Goal: Information Seeking & Learning: Find specific fact

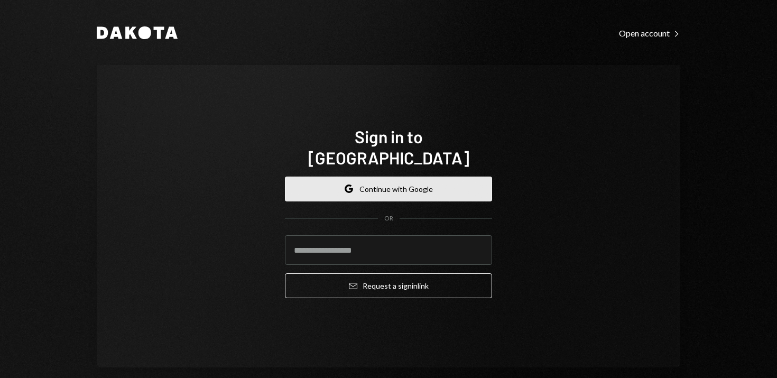
click at [357, 180] on button "Google Continue with Google" at bounding box center [388, 189] width 207 height 25
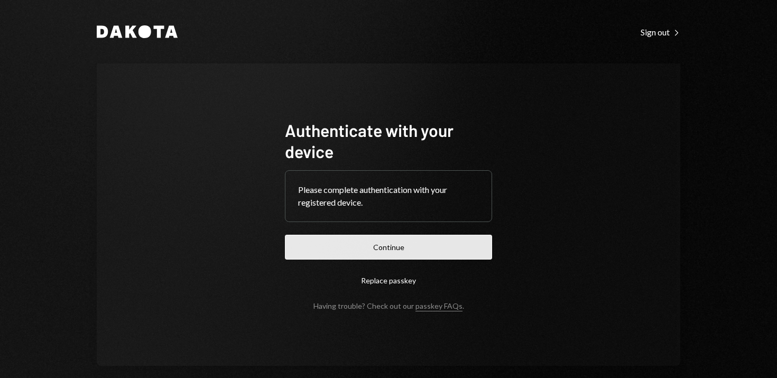
click at [397, 246] on button "Continue" at bounding box center [388, 247] width 207 height 25
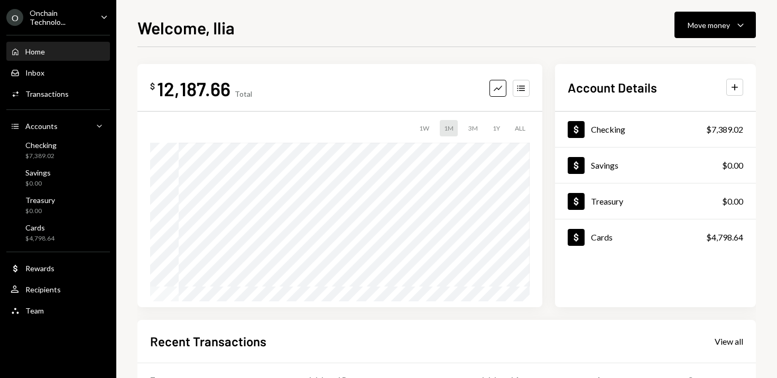
click at [547, 56] on div "$ 12,187.66 Total Graph Accounts 1W 1M 3M 1Y ALL $19,124.21 Aug 06, 2025 Accoun…" at bounding box center [447, 317] width 619 height 540
click at [67, 96] on div "Activities Transactions" at bounding box center [58, 94] width 95 height 10
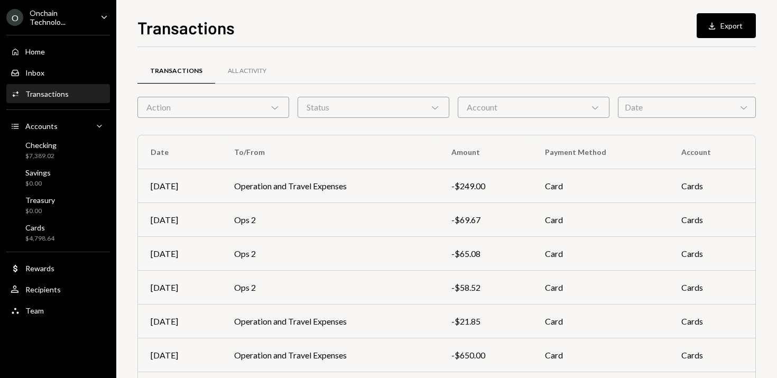
click at [648, 105] on div "Date Chevron Down" at bounding box center [687, 107] width 138 height 21
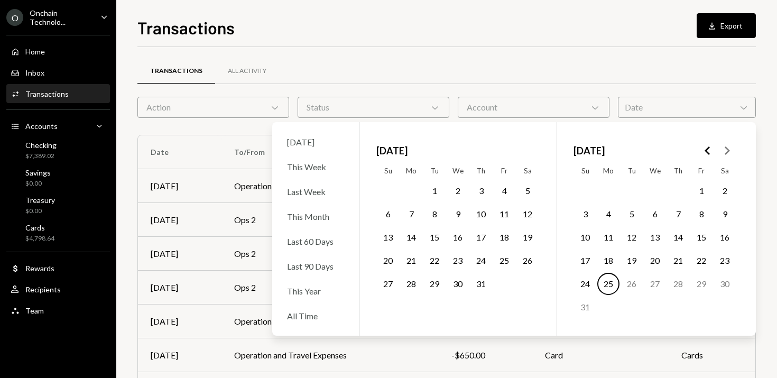
click at [405, 44] on div "Transactions Download Export Transactions All Activity Action Chevron Down Stat…" at bounding box center [447, 196] width 619 height 363
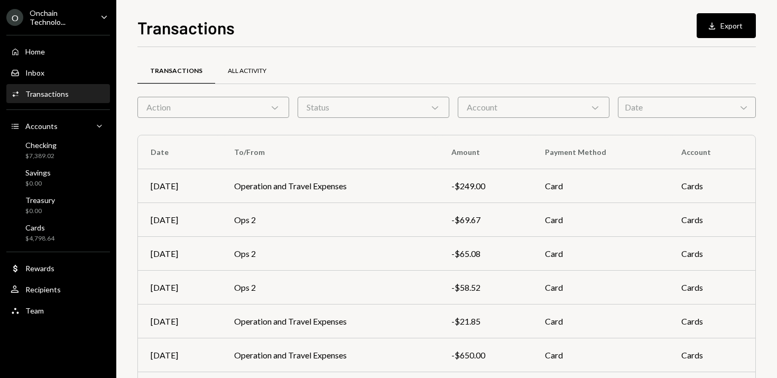
click at [237, 70] on div "All Activity" at bounding box center [247, 71] width 39 height 9
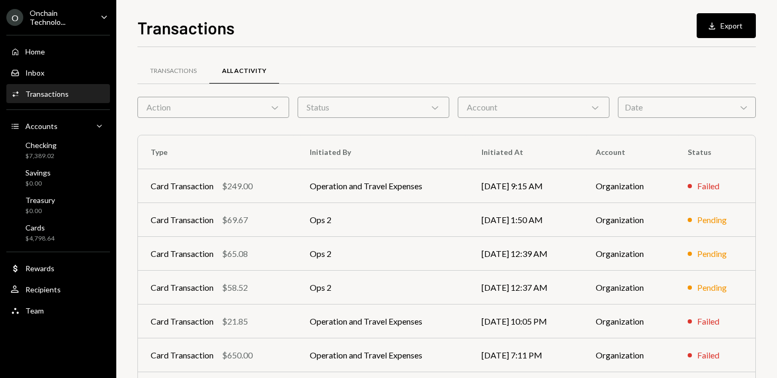
click at [664, 109] on div "Date Chevron Down" at bounding box center [687, 107] width 138 height 21
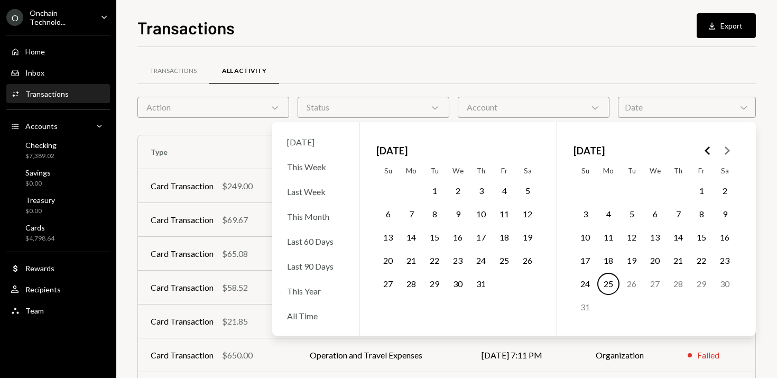
click at [415, 209] on button "7" at bounding box center [411, 214] width 22 height 22
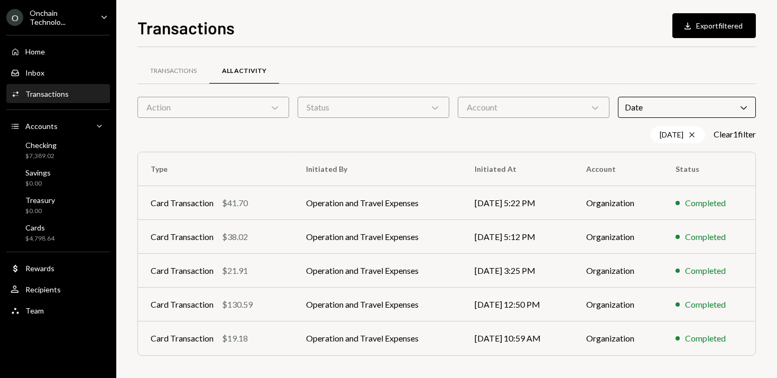
click at [515, 43] on div "Transactions Download Export filtered Transactions All Activity Action Chevron …" at bounding box center [447, 196] width 619 height 363
click at [351, 308] on td "Operation and Travel Expenses" at bounding box center [378, 305] width 169 height 34
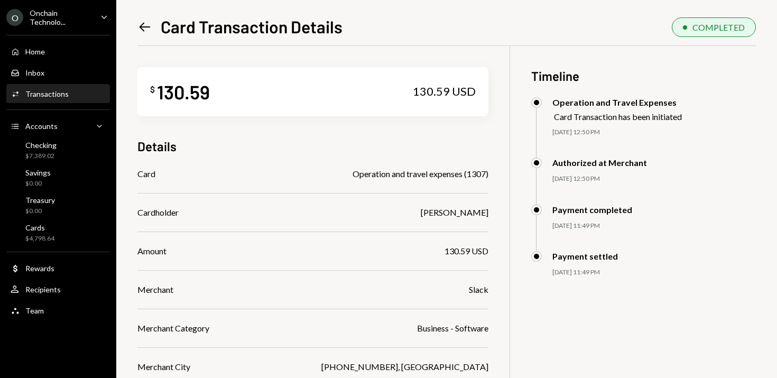
click at [146, 29] on icon "Left Arrow" at bounding box center [145, 27] width 15 height 15
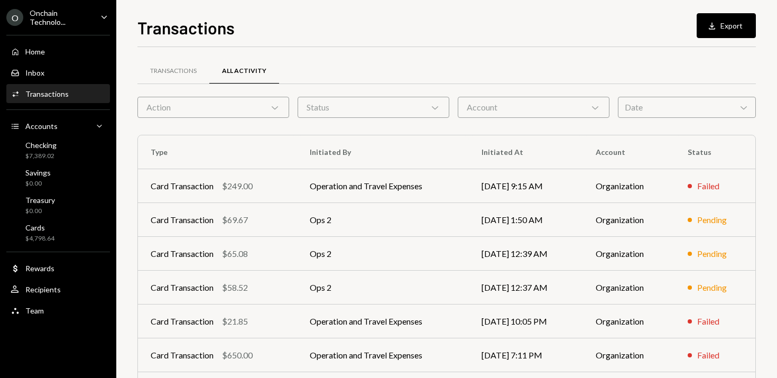
click at [626, 102] on div "Date Chevron Down" at bounding box center [687, 107] width 138 height 21
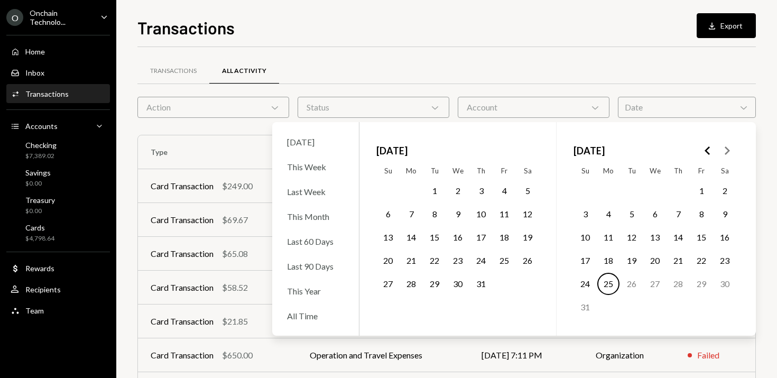
click at [408, 211] on button "7" at bounding box center [411, 214] width 22 height 22
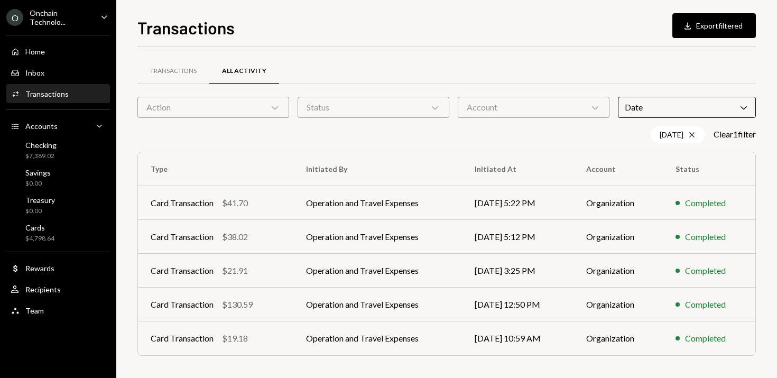
click at [438, 44] on div "Transactions Download Export filtered Transactions All Activity Action Chevron …" at bounding box center [447, 196] width 619 height 363
click at [354, 240] on td "Operation and Travel Expenses" at bounding box center [378, 237] width 169 height 34
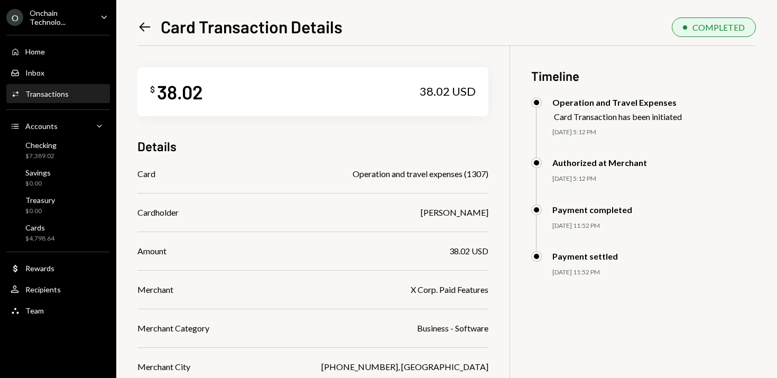
click at [142, 25] on icon "Left Arrow" at bounding box center [145, 27] width 15 height 15
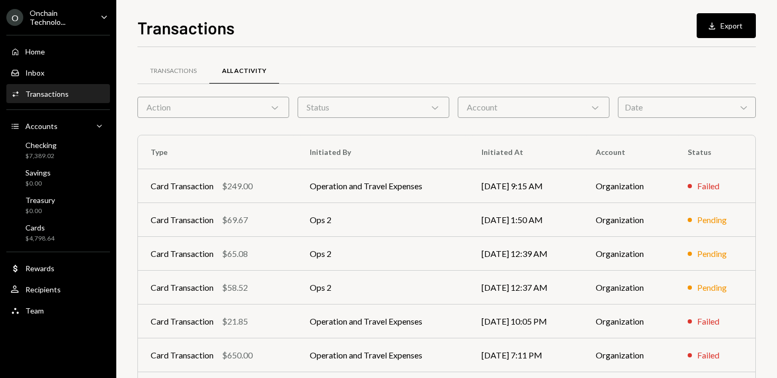
click at [672, 107] on div "Date Chevron Down" at bounding box center [687, 107] width 138 height 21
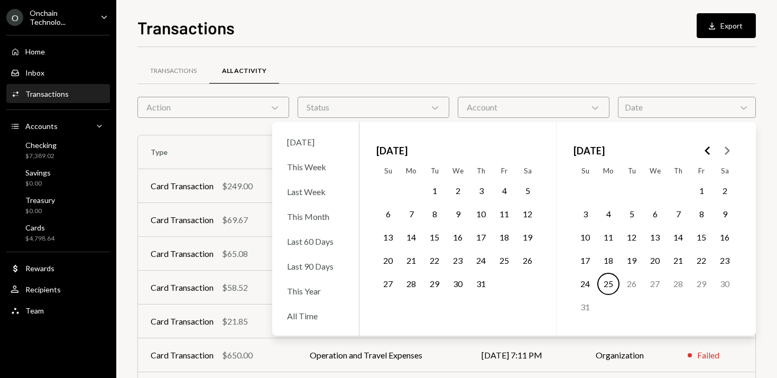
click at [411, 215] on button "7" at bounding box center [411, 214] width 22 height 22
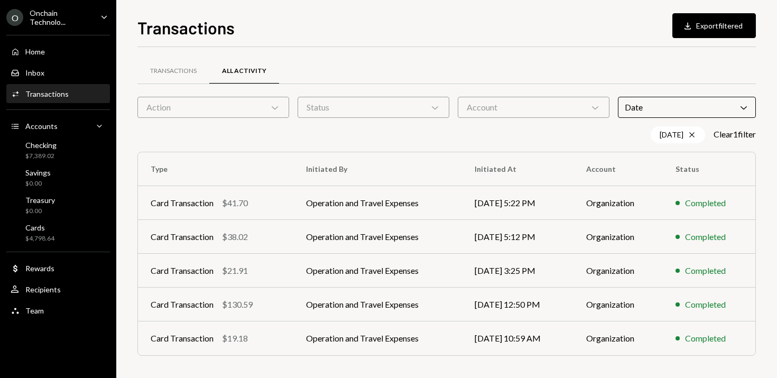
click at [455, 40] on div "Transactions Download Export filtered Transactions All Activity Action Chevron …" at bounding box center [447, 196] width 619 height 363
click at [349, 273] on td "Operation and Travel Expenses" at bounding box center [378, 271] width 169 height 34
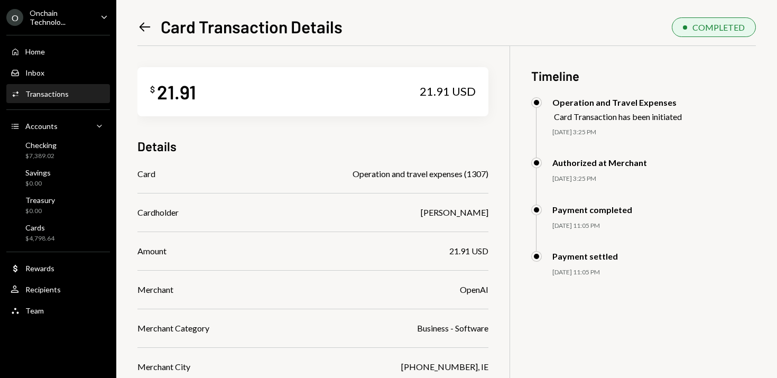
click at [144, 23] on icon "Left Arrow" at bounding box center [145, 27] width 15 height 15
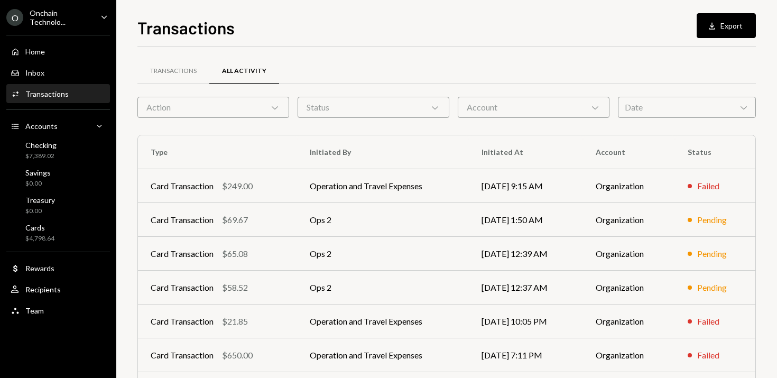
click at [640, 115] on div "Date Chevron Down" at bounding box center [687, 107] width 138 height 21
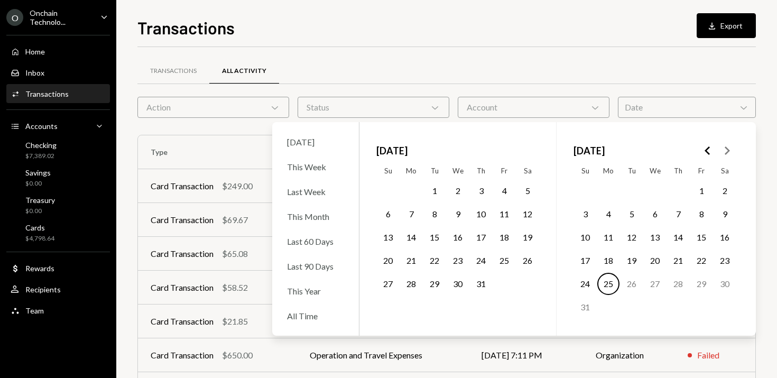
click at [417, 215] on button "7" at bounding box center [411, 214] width 22 height 22
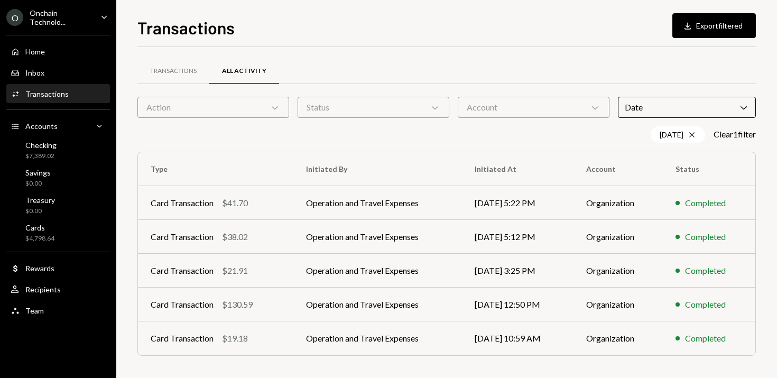
click at [447, 43] on div "Transactions Download Export filtered Transactions All Activity Action Chevron …" at bounding box center [447, 196] width 619 height 363
click at [352, 201] on td "Operation and Travel Expenses" at bounding box center [378, 203] width 169 height 34
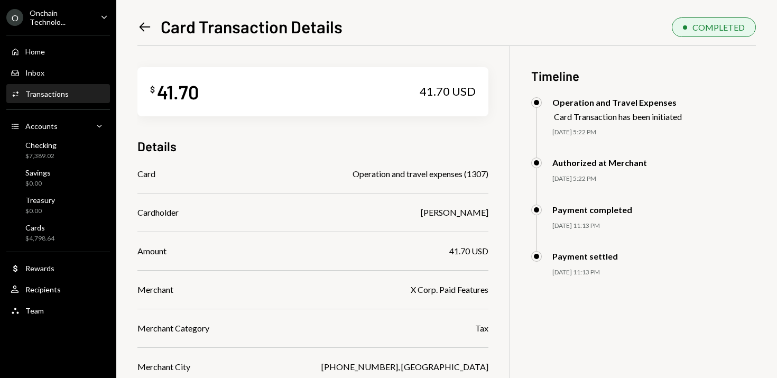
click at [143, 30] on icon at bounding box center [145, 26] width 11 height 9
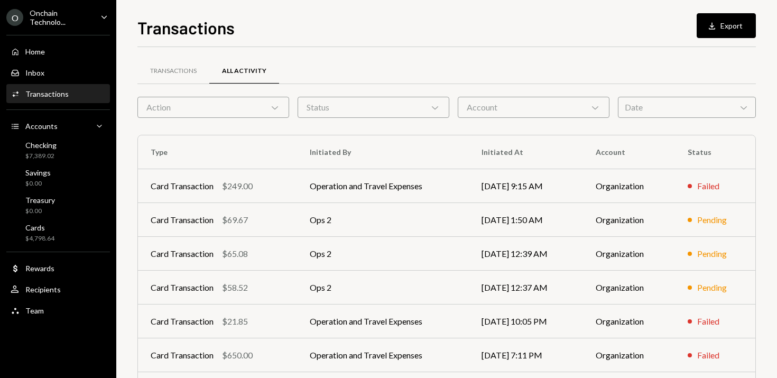
click at [659, 110] on div "Date Chevron Down" at bounding box center [687, 107] width 138 height 21
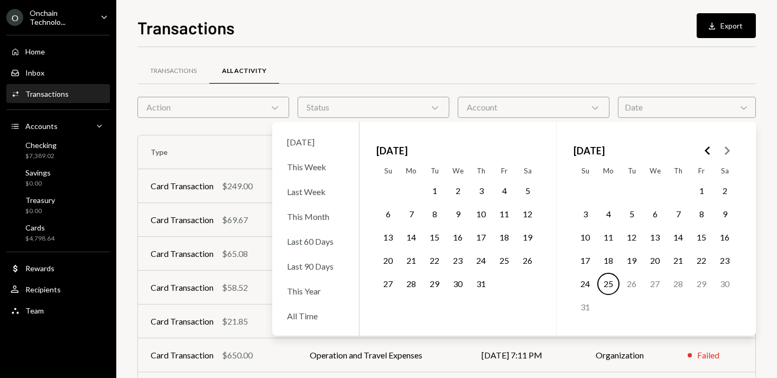
click at [410, 215] on button "7" at bounding box center [411, 214] width 22 height 22
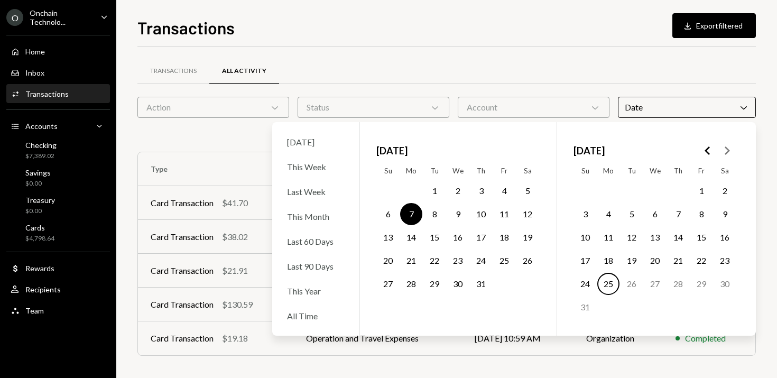
click at [457, 46] on div "Transactions Download Export filtered Transactions All Activity Action Chevron …" at bounding box center [447, 196] width 619 height 363
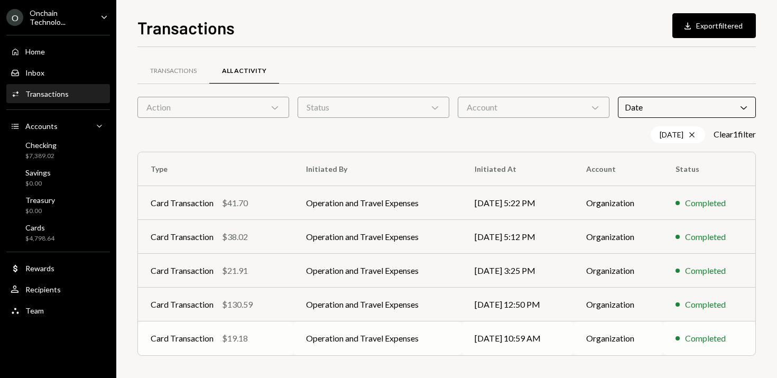
click at [370, 343] on td "Operation and Travel Expenses" at bounding box center [378, 339] width 169 height 34
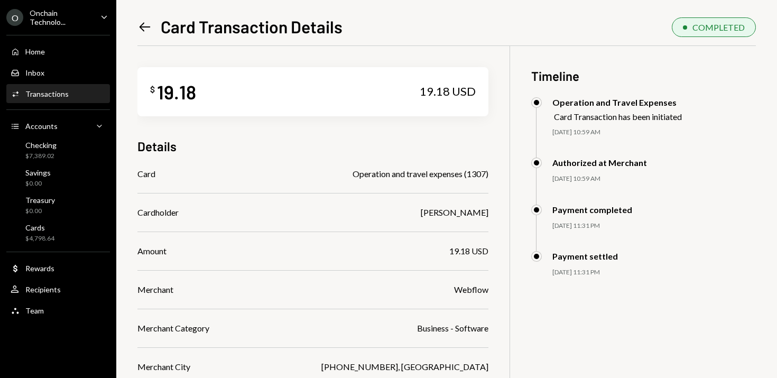
click at [147, 20] on icon "Left Arrow" at bounding box center [145, 27] width 15 height 15
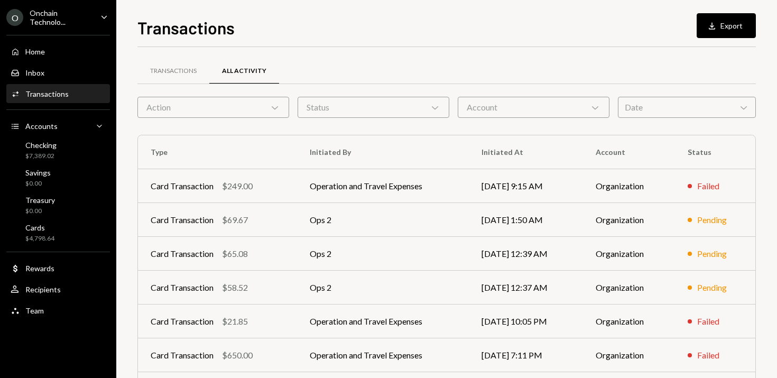
click at [661, 107] on div "Date Chevron Down" at bounding box center [687, 107] width 138 height 21
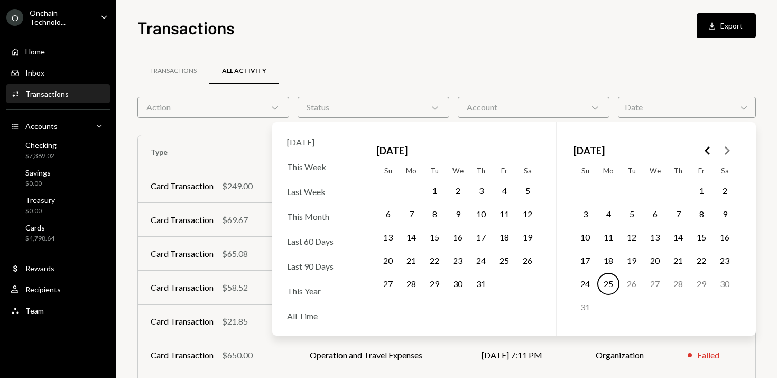
click at [534, 210] on button "12" at bounding box center [528, 214] width 22 height 22
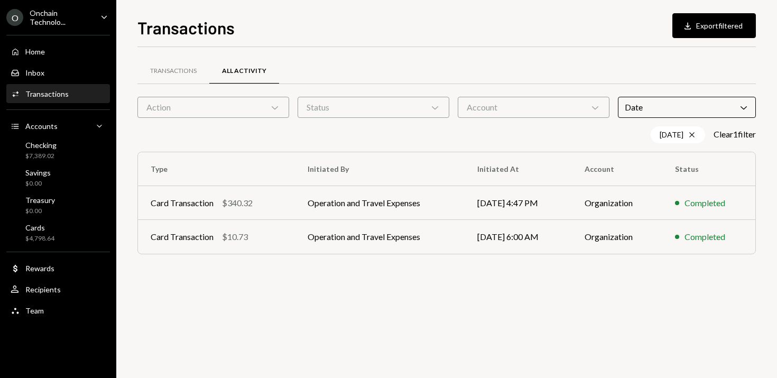
click at [528, 60] on div "Transactions All Activity" at bounding box center [447, 71] width 619 height 27
click at [369, 203] on td "Operation and Travel Expenses" at bounding box center [380, 203] width 170 height 34
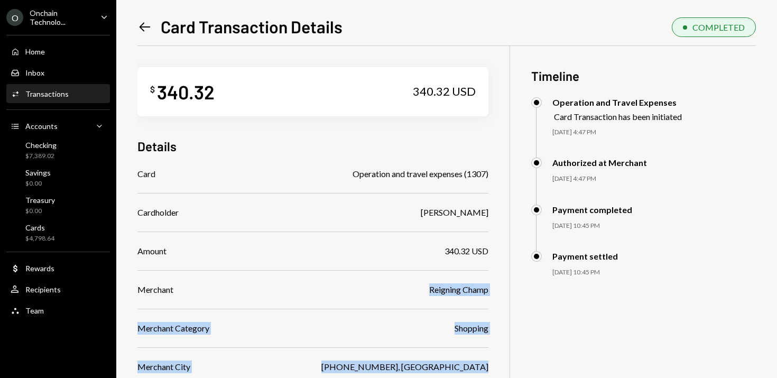
drag, startPoint x: 429, startPoint y: 289, endPoint x: 505, endPoint y: 292, distance: 75.2
click at [505, 292] on div "$ 340.32 340.32 USD Details Card Operation and travel expenses (1307) Cardholde…" at bounding box center [447, 235] width 619 height 378
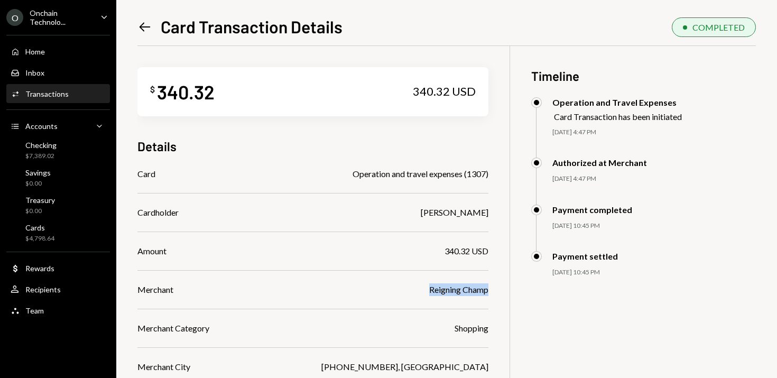
drag, startPoint x: 488, startPoint y: 289, endPoint x: 426, endPoint y: 290, distance: 62.4
click at [426, 290] on div "Merchant Reigning Champ" at bounding box center [313, 289] width 351 height 13
copy div "Reigning Champ"
click at [505, 228] on div "$ 340.32 340.32 USD Details Card Operation and travel expenses (1307) Cardholde…" at bounding box center [447, 235] width 619 height 378
click at [141, 25] on icon at bounding box center [145, 26] width 11 height 9
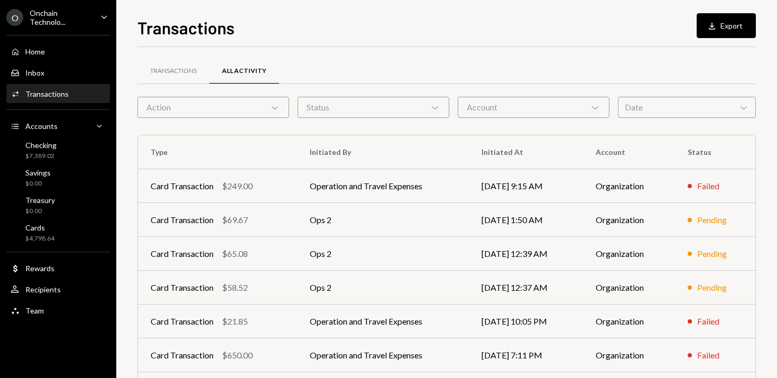
click at [647, 103] on div "Date Chevron Down" at bounding box center [687, 107] width 138 height 21
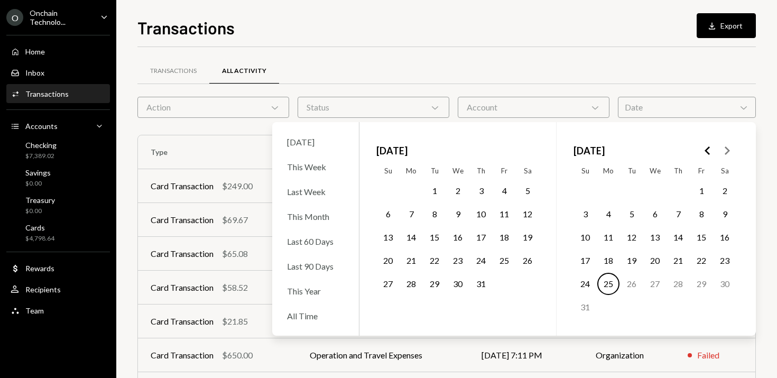
click at [523, 259] on button "26" at bounding box center [528, 261] width 22 height 22
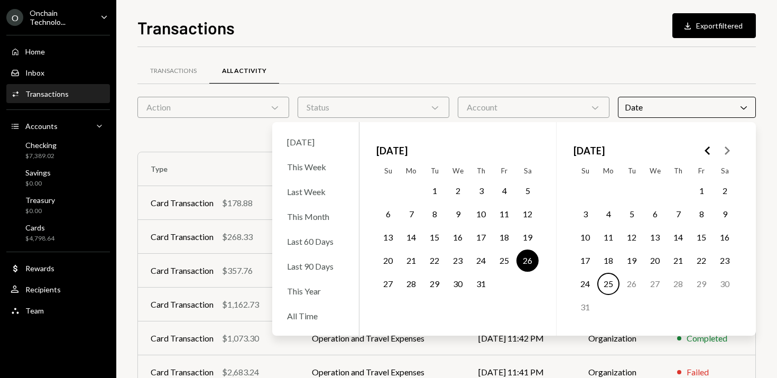
click at [532, 53] on div "Transactions All Activity Action Chevron Down Status Chevron Down Account Chevr…" at bounding box center [447, 296] width 619 height 499
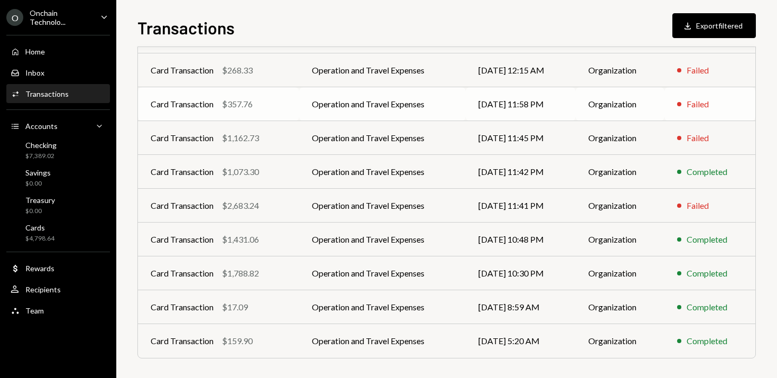
scroll to position [168, 0]
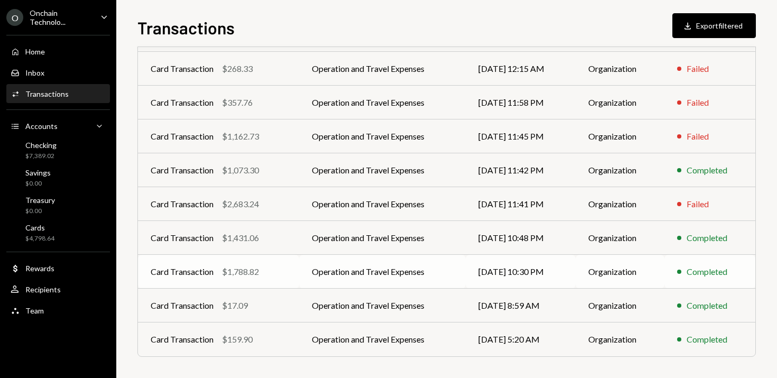
click at [380, 267] on td "Operation and Travel Expenses" at bounding box center [382, 272] width 167 height 34
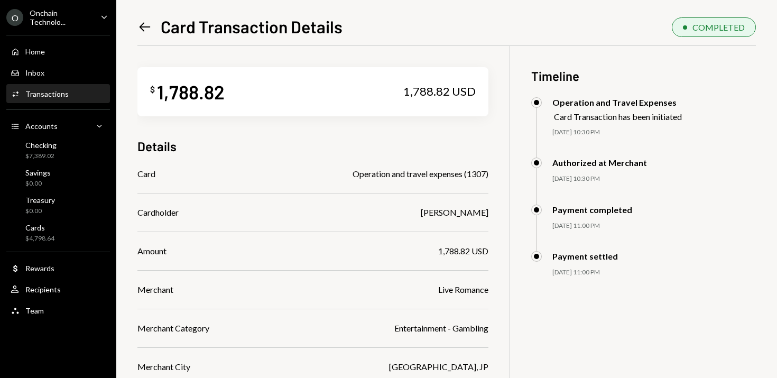
click at [141, 24] on icon "Left Arrow" at bounding box center [145, 27] width 15 height 15
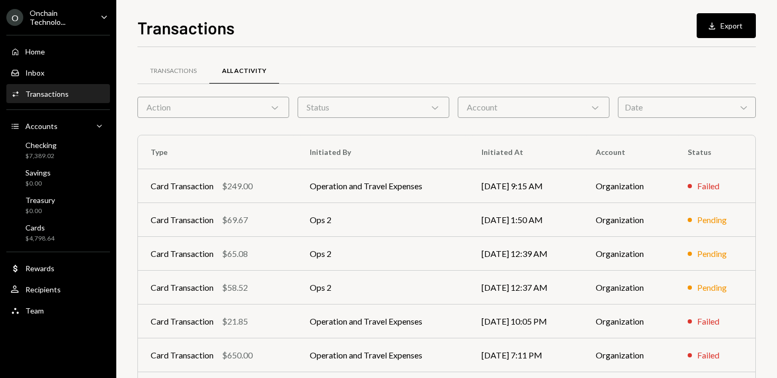
click at [645, 108] on div "Date Chevron Down" at bounding box center [687, 107] width 138 height 21
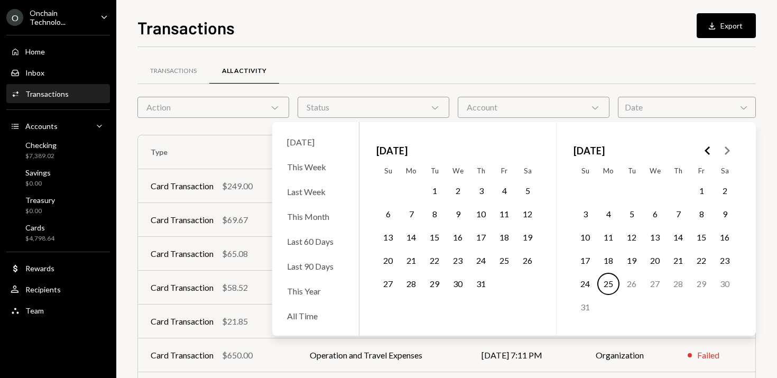
click at [481, 283] on button "31" at bounding box center [481, 284] width 22 height 22
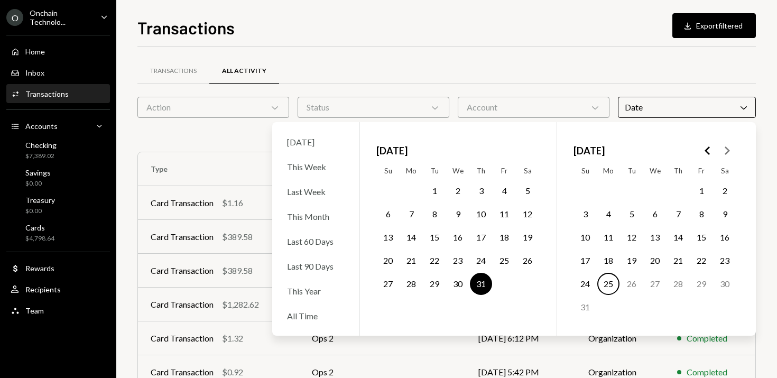
click at [473, 58] on div "Transactions All Activity" at bounding box center [447, 71] width 619 height 27
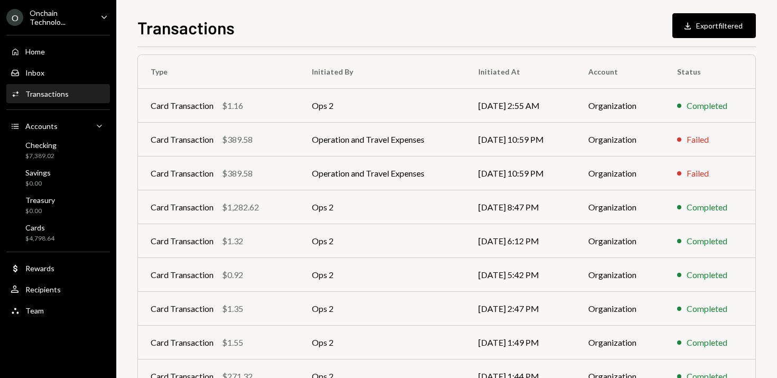
scroll to position [138, 0]
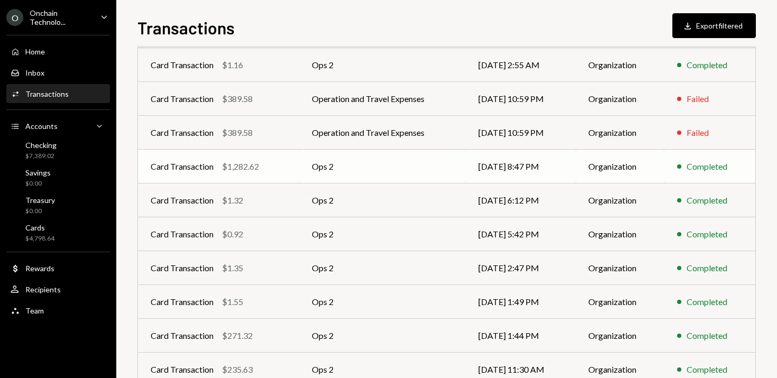
click at [338, 169] on td "Ops 2" at bounding box center [382, 167] width 167 height 34
